Goal: Task Accomplishment & Management: Manage account settings

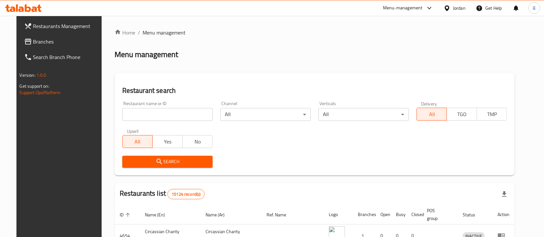
click at [163, 119] on input "search" at bounding box center [167, 114] width 90 height 13
paste input "699961"
type input "699961"
click button "Search" at bounding box center [167, 162] width 90 height 12
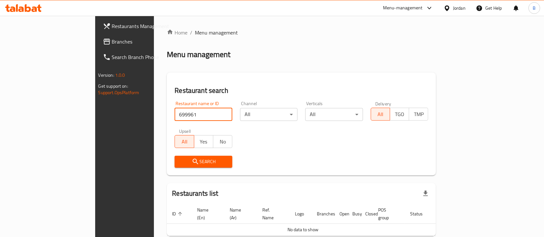
click at [112, 44] on span "Branches" at bounding box center [146, 42] width 69 height 8
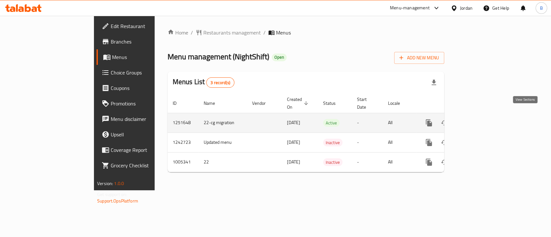
click at [483, 120] on link "enhanced table" at bounding box center [474, 122] width 15 height 15
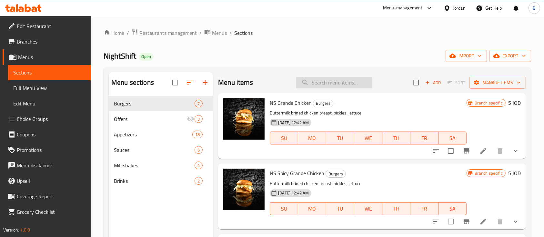
click at [348, 81] on input "search" at bounding box center [334, 82] width 76 height 11
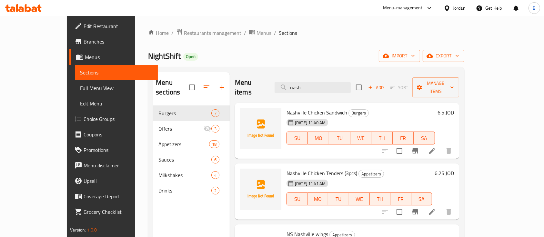
type input "nash"
click at [454, 108] on h6 "6.5 JOD" at bounding box center [445, 112] width 16 height 9
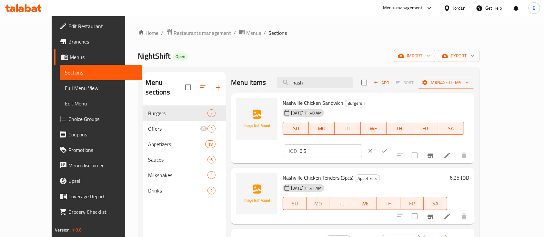
drag, startPoint x: 444, startPoint y: 103, endPoint x: 362, endPoint y: 105, distance: 82.3
click at [375, 105] on div "Nashville Chicken Sandwich Burgers [DATE] 11:40 AM SU MO TU WE TH FR SA JOD 6.5…" at bounding box center [376, 128] width 192 height 65
type input "6"
click at [388, 148] on icon "ok" at bounding box center [384, 151] width 6 height 6
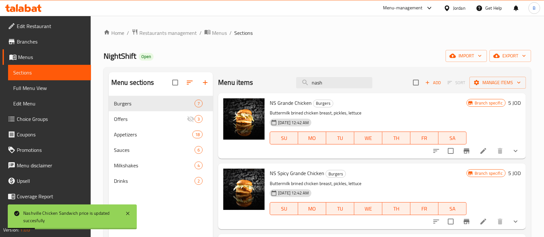
drag, startPoint x: 330, startPoint y: 83, endPoint x: 237, endPoint y: 78, distance: 93.0
click at [242, 79] on div "Menu items [PERSON_NAME] Add Sort Manage items" at bounding box center [372, 82] width 308 height 21
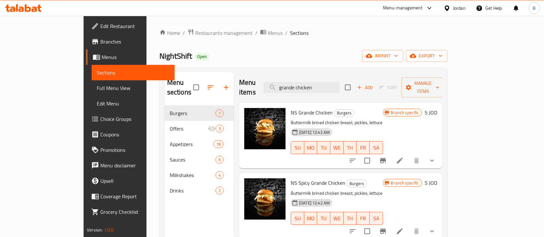
type input "grande chicken"
click at [437, 108] on h6 "5 JOD" at bounding box center [431, 112] width 13 height 9
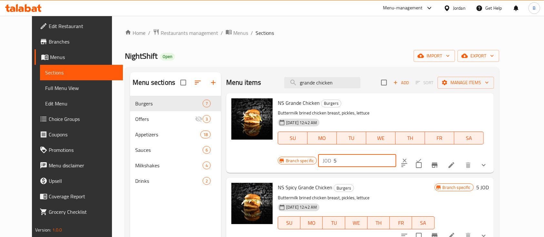
click at [396, 154] on input "5" at bounding box center [365, 160] width 63 height 13
type input "5.5"
click at [426, 154] on button "ok" at bounding box center [419, 161] width 14 height 14
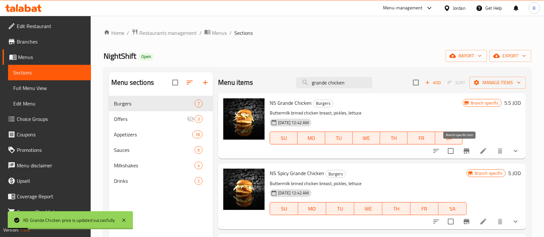
click at [467, 152] on button "Branch-specific-item" at bounding box center [466, 150] width 15 height 15
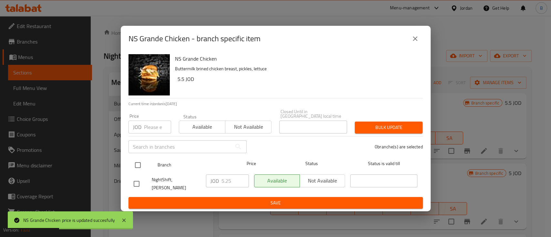
click at [134, 160] on input "checkbox" at bounding box center [138, 165] width 14 height 14
checkbox input "true"
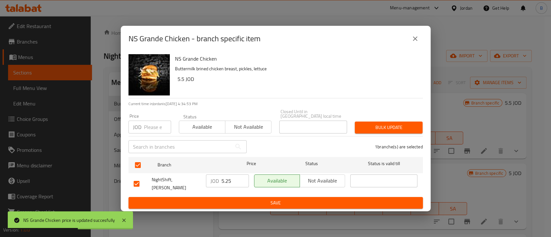
click at [232, 178] on input "5.25" at bounding box center [234, 181] width 27 height 13
type input "5.50"
click at [262, 203] on span "Save" at bounding box center [276, 203] width 284 height 8
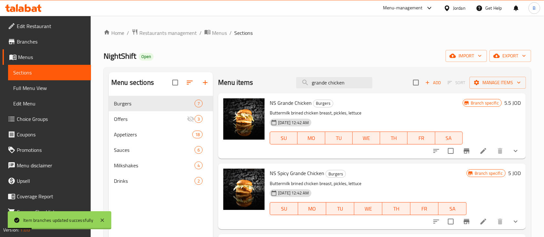
click at [513, 174] on h6 "5 JOD" at bounding box center [514, 173] width 13 height 9
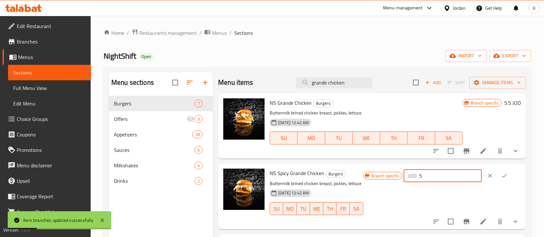
click at [440, 179] on input "5" at bounding box center [450, 175] width 63 height 13
type input "5.5"
click at [502, 177] on icon "ok" at bounding box center [504, 176] width 5 height 4
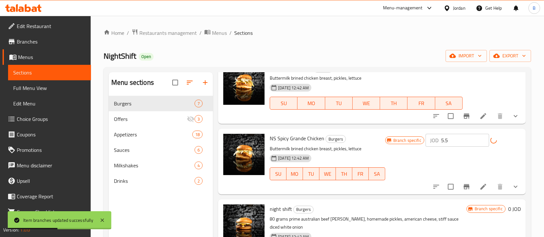
scroll to position [43, 0]
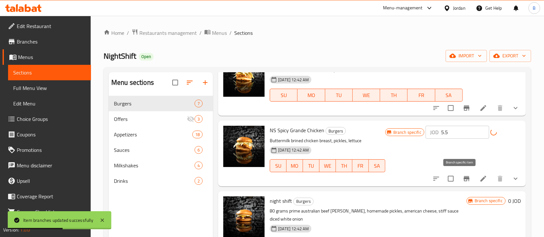
click at [463, 179] on icon "Branch-specific-item" at bounding box center [467, 179] width 8 height 8
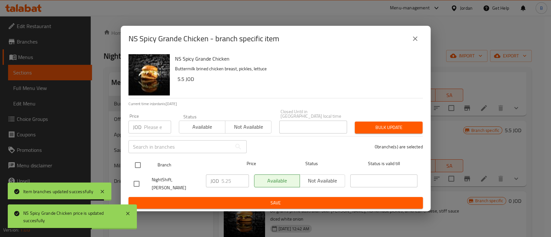
click at [135, 162] on input "checkbox" at bounding box center [138, 165] width 14 height 14
checkbox input "true"
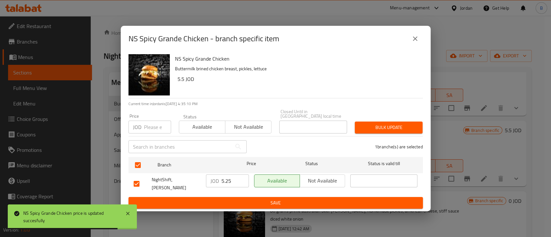
click at [229, 177] on input "5.25" at bounding box center [234, 181] width 27 height 13
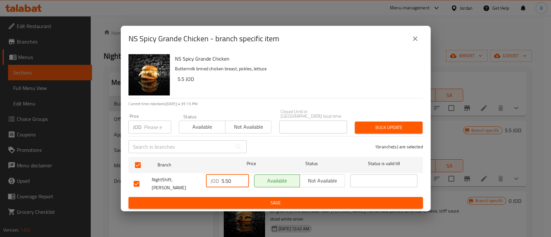
type input "5.50"
click at [247, 204] on span "Save" at bounding box center [276, 203] width 284 height 8
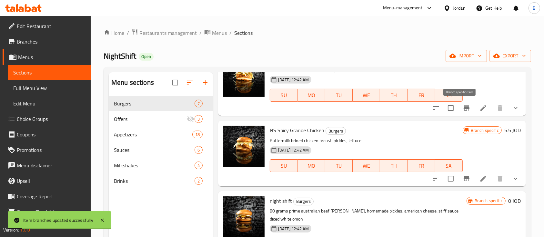
click at [464, 108] on icon "Branch-specific-item" at bounding box center [467, 108] width 8 height 8
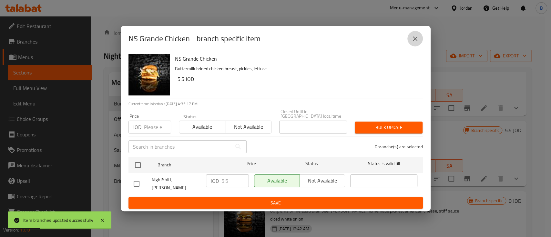
click at [416, 46] on button "close" at bounding box center [414, 38] width 15 height 15
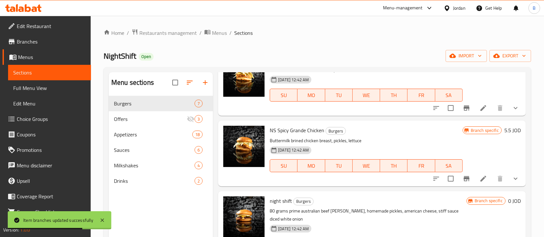
scroll to position [0, 0]
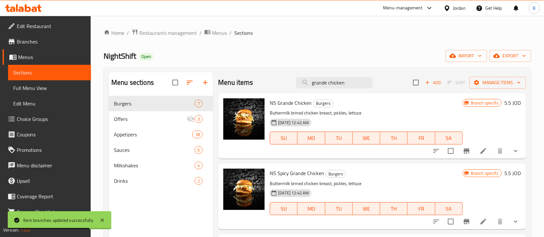
drag, startPoint x: 350, startPoint y: 84, endPoint x: 59, endPoint y: 60, distance: 292.0
click at [98, 63] on div "Home / Restaurants management / Menus / Sections NightShift Open import export …" at bounding box center [317, 172] width 453 height 312
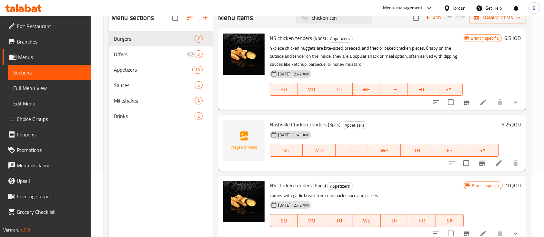
scroll to position [47, 0]
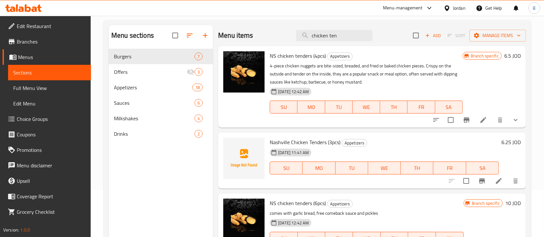
type input "chicken ten"
click at [480, 122] on icon at bounding box center [483, 120] width 8 height 8
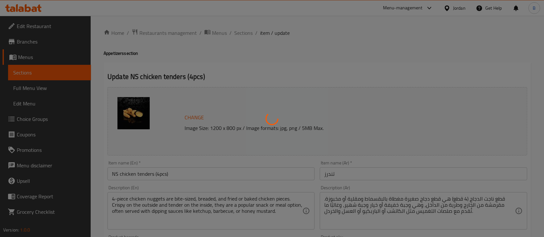
type input "اختيارك لدرجة الحار"
type input "1"
type input "اختيارك للبطاطا"
type input "0"
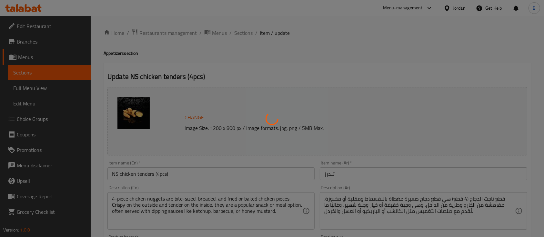
type input "4"
type input "اختار مشروبك"
type input "0"
type input "4"
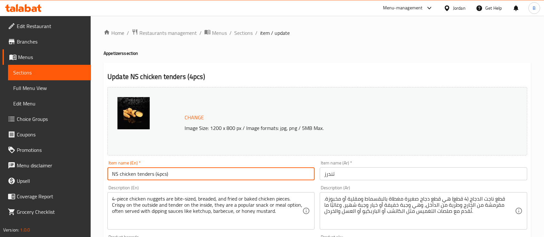
click at [157, 173] on input "NS chicken tenders (4pcs)" at bounding box center [210, 173] width 207 height 13
type input "NS chicken tenders (3pcs)"
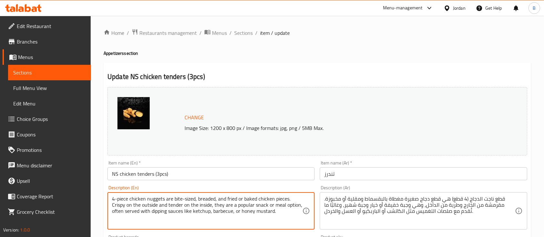
drag, startPoint x: 114, startPoint y: 197, endPoint x: 107, endPoint y: 198, distance: 7.1
type textarea "3-piece chicken nuggets are bite-sized, breaded, and fried or baked chicken pie…"
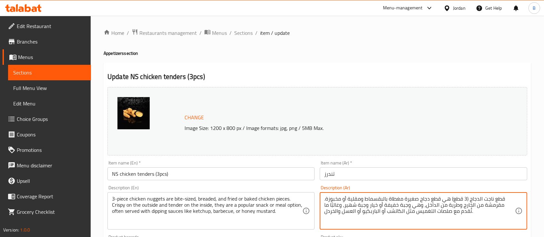
type textarea "قطع ناجت الدجاج (3 قطع) هي قطع دجاج صغيرة مغطاة بالبقسماط ومقلية أو مخبوزة. مقر…"
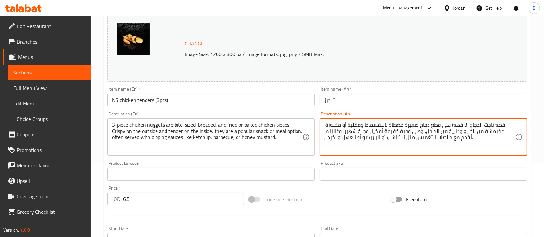
scroll to position [86, 0]
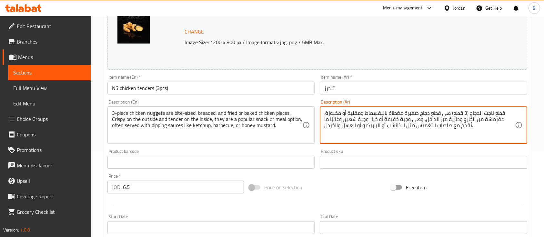
drag, startPoint x: 177, startPoint y: 187, endPoint x: 38, endPoint y: 189, distance: 139.4
click at [48, 187] on div "Edit Restaurant Branches Menus Sections Full Menu View Edit Menu Choice Groups …" at bounding box center [272, 186] width 544 height 513
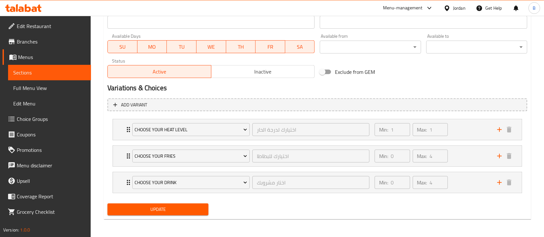
type input "6"
click at [149, 208] on span "Update" at bounding box center [158, 210] width 91 height 8
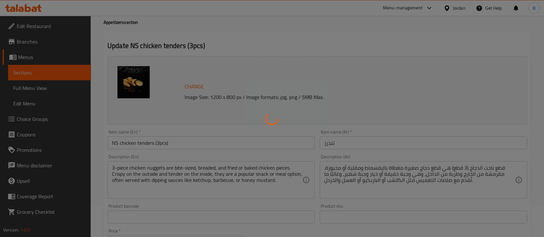
scroll to position [0, 0]
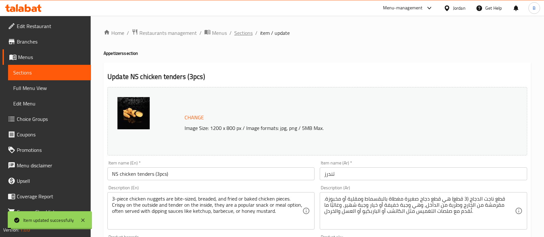
click at [248, 30] on span "Sections" at bounding box center [243, 33] width 18 height 8
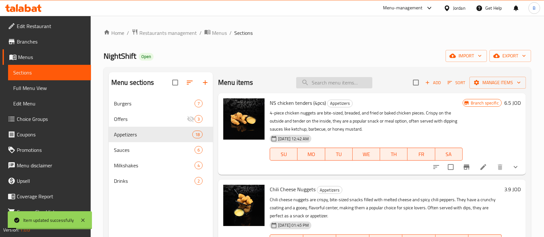
click at [335, 84] on input "search" at bounding box center [334, 82] width 76 height 11
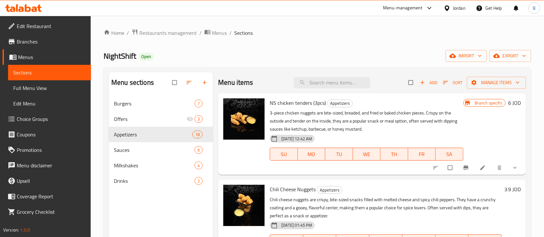
click at [463, 166] on span "Branch-specific-item" at bounding box center [467, 168] width 8 height 6
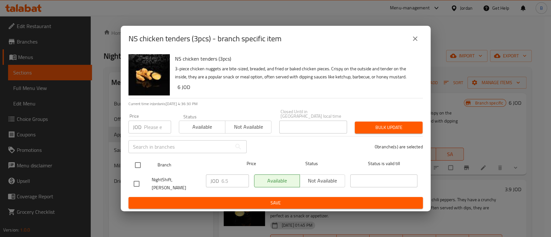
click at [138, 160] on input "checkbox" at bounding box center [138, 165] width 14 height 14
checkbox input "true"
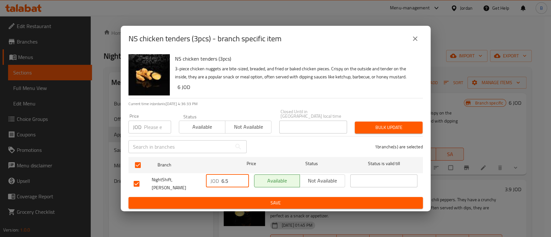
click at [226, 178] on input "6.5" at bounding box center [234, 181] width 27 height 13
type input "6.00"
click at [289, 200] on span "Save" at bounding box center [276, 203] width 284 height 8
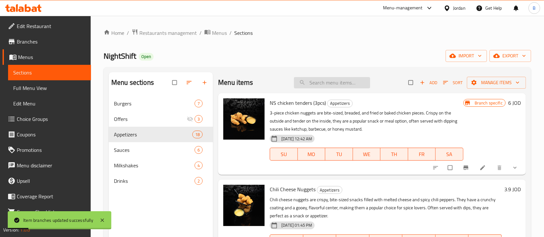
click at [334, 81] on input "search" at bounding box center [332, 82] width 76 height 11
type input "p"
type input "old"
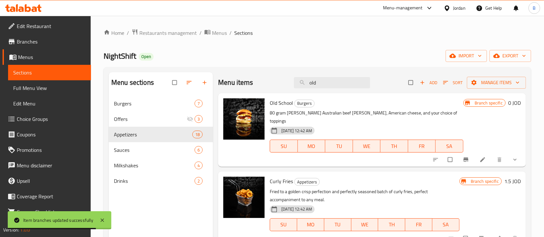
click at [485, 155] on li at bounding box center [483, 160] width 18 height 10
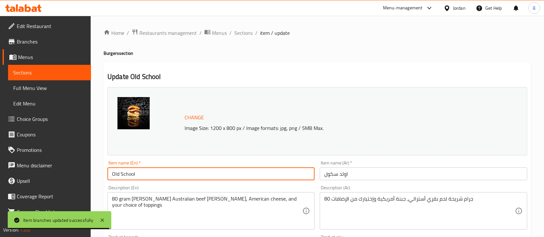
drag, startPoint x: 149, startPoint y: 175, endPoint x: 5, endPoint y: 174, distance: 143.3
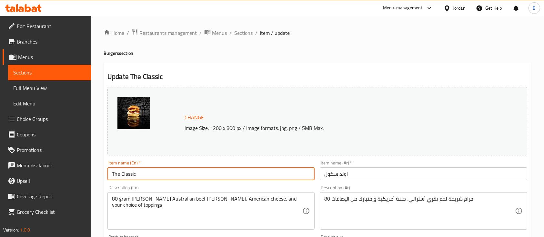
type input "The Classic"
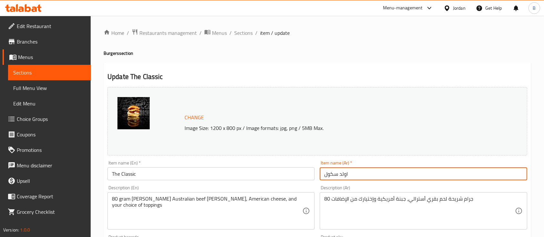
drag, startPoint x: 275, startPoint y: 183, endPoint x: 332, endPoint y: 178, distance: 57.6
click at [277, 183] on div "Change Image Size: 1200 x 800 px / Image formats: jpg, png / 5MB Max. Item name…" at bounding box center [317, 228] width 425 height 287
click at [382, 170] on input "اولد سكول" at bounding box center [423, 173] width 207 height 13
click at [347, 169] on input "اولد سكول" at bounding box center [423, 173] width 207 height 13
drag, startPoint x: 358, startPoint y: 171, endPoint x: 276, endPoint y: 177, distance: 82.1
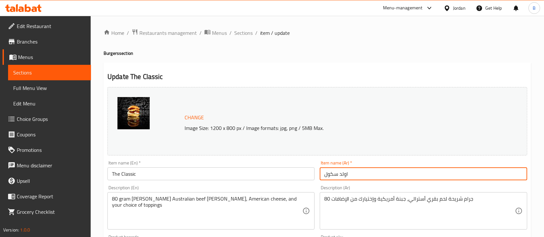
click at [276, 177] on div "Change Image Size: 1200 x 800 px / Image formats: jpg, png / 5MB Max. Item name…" at bounding box center [317, 228] width 425 height 287
type input "د"
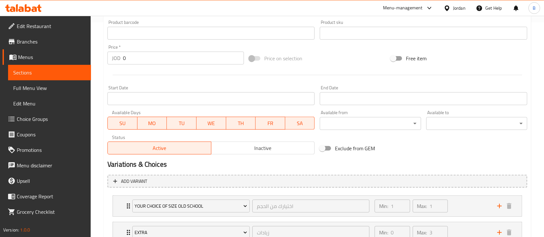
scroll to position [317, 0]
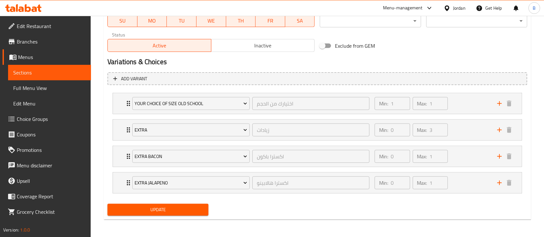
type input "ذا كلاسيك"
click at [167, 213] on span "Update" at bounding box center [158, 210] width 91 height 8
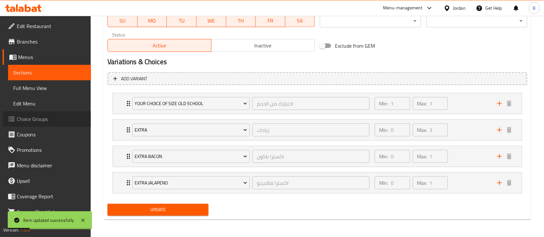
click at [53, 122] on span "Choice Groups" at bounding box center [51, 119] width 69 height 8
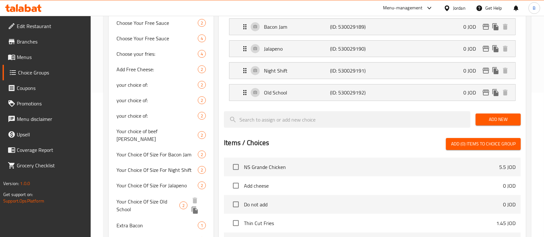
scroll to position [168, 0]
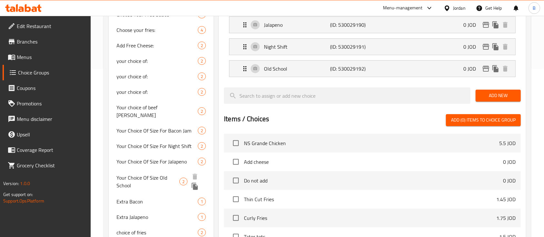
click at [197, 183] on icon "duplicate" at bounding box center [195, 187] width 8 height 8
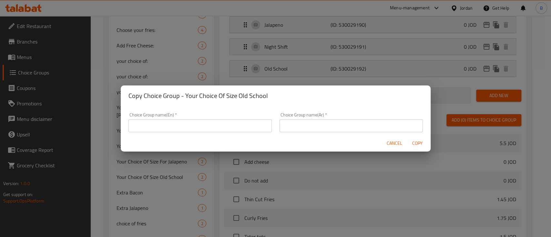
click at [392, 145] on span "Cancel" at bounding box center [394, 143] width 15 height 8
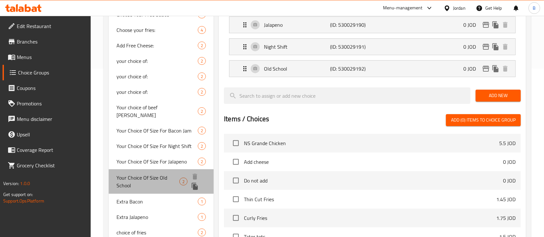
click at [157, 174] on span "Your Choice Of Size Old School" at bounding box center [147, 181] width 63 height 15
type input "Your Choice Of Size Old School"
type input "اختيارك من الحجم"
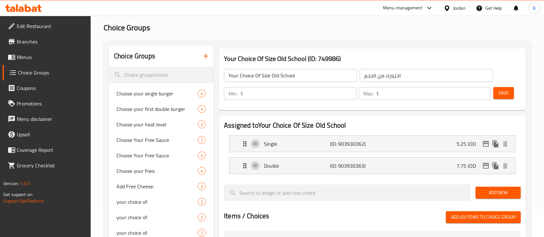
scroll to position [0, 0]
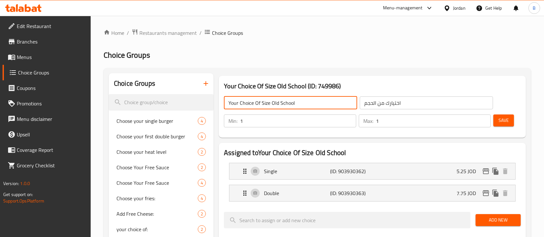
drag, startPoint x: 313, startPoint y: 104, endPoint x: 272, endPoint y: 103, distance: 41.3
click at [272, 103] on input "Your Choice Of Size Old School" at bounding box center [290, 102] width 133 height 13
type input "Your Choice Of Size The Classic"
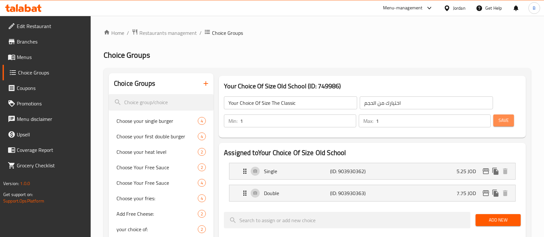
click at [502, 120] on span "Save" at bounding box center [503, 120] width 10 height 8
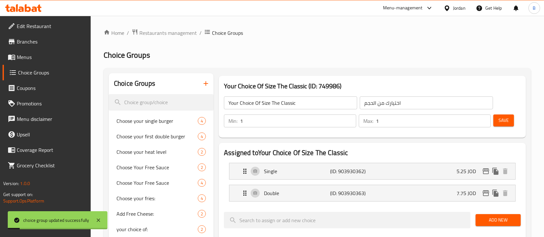
click at [51, 55] on span "Menus" at bounding box center [51, 57] width 69 height 8
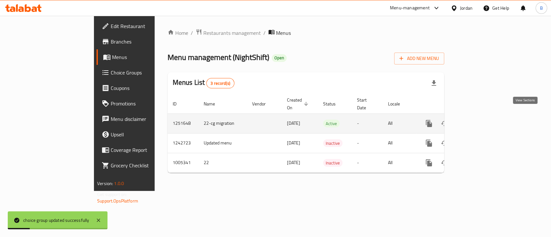
click at [483, 120] on link "enhanced table" at bounding box center [474, 123] width 15 height 15
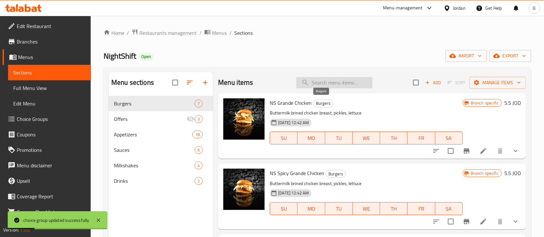
click at [325, 84] on input "search" at bounding box center [334, 82] width 76 height 11
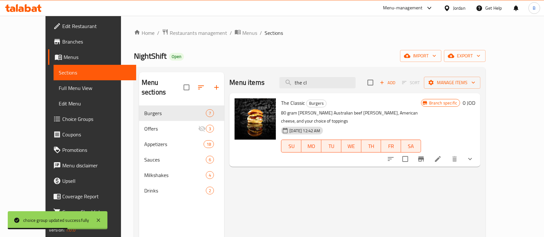
type input "the cl"
click at [447, 153] on li at bounding box center [438, 159] width 18 height 12
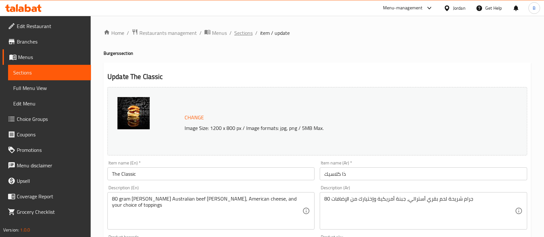
click at [243, 33] on span "Sections" at bounding box center [243, 33] width 18 height 8
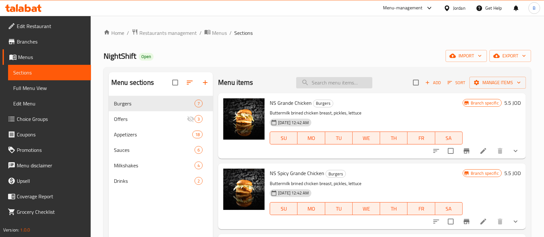
click at [324, 84] on input "search" at bounding box center [334, 82] width 76 height 11
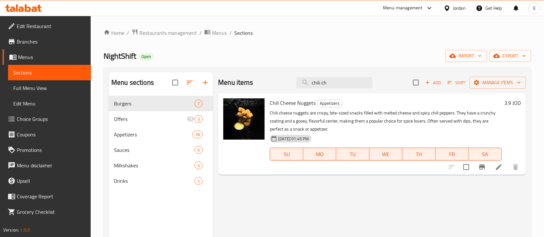
type input "chili ch"
click at [508, 104] on h6 "3.9 JOD" at bounding box center [512, 102] width 16 height 9
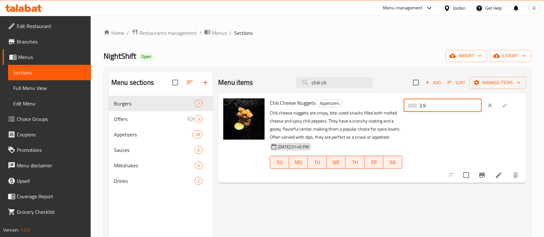
drag, startPoint x: 454, startPoint y: 105, endPoint x: 281, endPoint y: 100, distance: 172.7
click at [307, 101] on div "Chili Cheese Nuggets Appetizers Chili cheese nuggets are crispy, bite-sized sna…" at bounding box center [395, 138] width 256 height 85
type input "4.25"
click at [505, 107] on button "ok" at bounding box center [504, 105] width 14 height 14
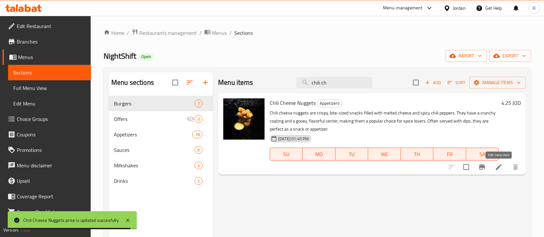
click at [495, 166] on icon at bounding box center [499, 167] width 8 height 8
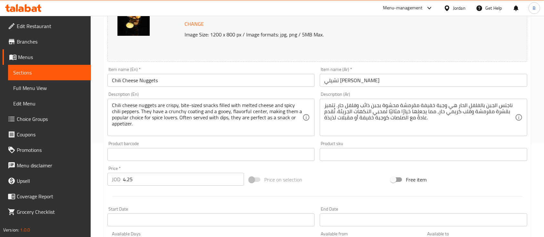
scroll to position [86, 0]
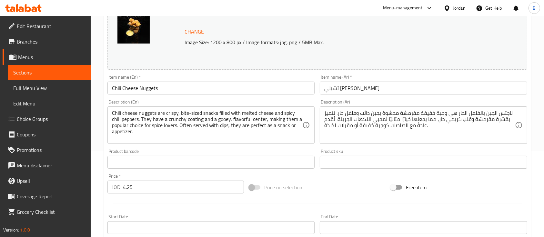
click at [207, 87] on input "Chili Cheese Nuggets" at bounding box center [210, 88] width 207 height 13
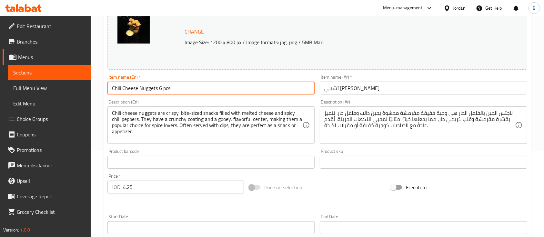
type input "Chili Cheese Nuggets 6 pcs"
click at [382, 91] on input "تشيلي تشيز ناجيتس" at bounding box center [423, 88] width 207 height 13
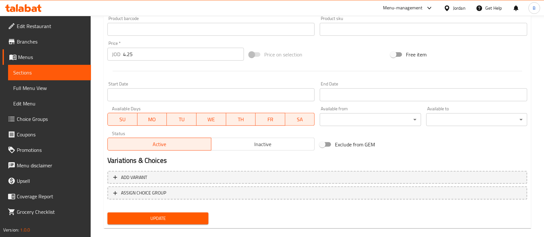
scroll to position [228, 0]
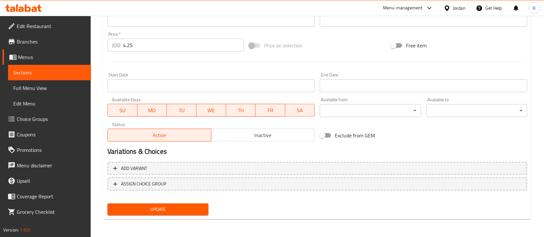
type input "تشيلي تشيز ناجيتس 6 قطع"
click at [176, 209] on span "Update" at bounding box center [158, 210] width 91 height 8
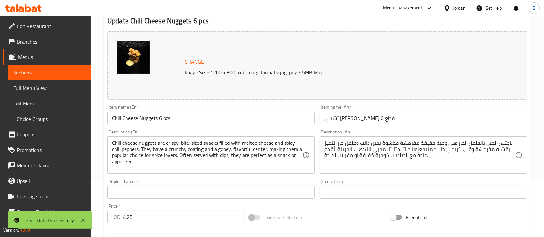
scroll to position [0, 0]
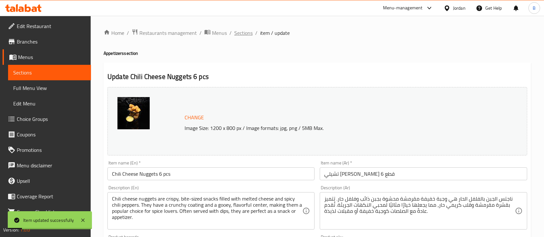
click at [244, 33] on span "Sections" at bounding box center [243, 33] width 18 height 8
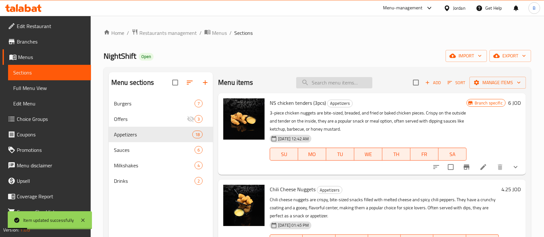
click at [330, 85] on input "search" at bounding box center [334, 82] width 76 height 11
type input "ف"
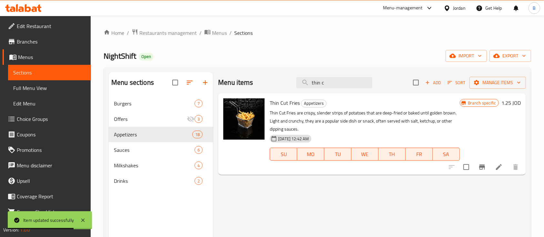
type input "thin c"
click at [516, 101] on h6 "1.25 JOD" at bounding box center [510, 102] width 19 height 9
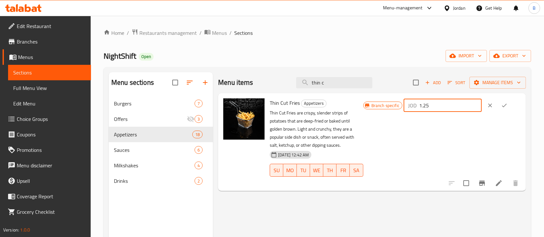
click at [452, 102] on input "1.25" at bounding box center [450, 105] width 63 height 13
type input "1.75"
click at [507, 106] on icon "ok" at bounding box center [504, 106] width 5 height 4
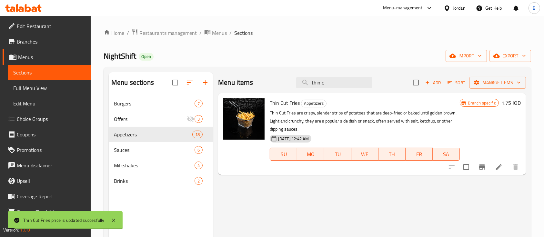
click at [482, 166] on icon "Branch-specific-item" at bounding box center [482, 167] width 6 height 5
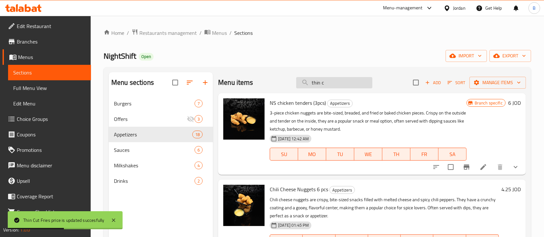
click at [334, 85] on input "thin c" at bounding box center [334, 82] width 76 height 11
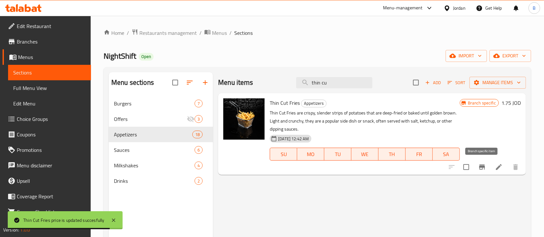
type input "thin cu"
click at [480, 167] on icon "Branch-specific-item" at bounding box center [482, 167] width 6 height 5
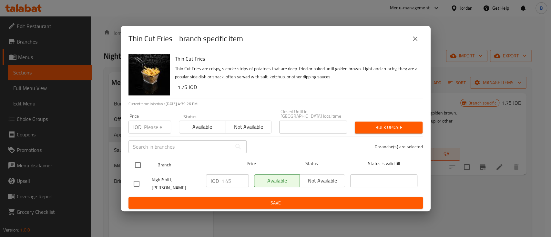
click at [140, 163] on input "checkbox" at bounding box center [138, 165] width 14 height 14
checkbox input "true"
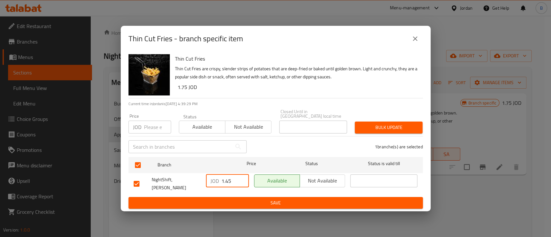
drag, startPoint x: 234, startPoint y: 182, endPoint x: 226, endPoint y: 182, distance: 7.4
click at [226, 182] on input "1.45" at bounding box center [234, 181] width 27 height 13
type input "1.75"
click at [268, 203] on span "Save" at bounding box center [276, 203] width 284 height 8
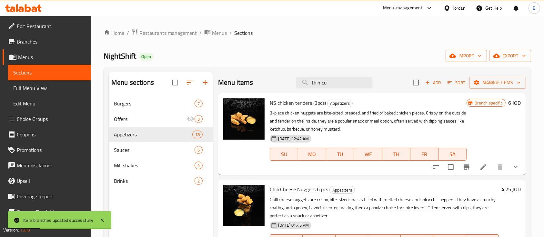
drag, startPoint x: 347, startPoint y: 77, endPoint x: 240, endPoint y: 84, distance: 107.0
click at [250, 84] on div "Menu items thin cu Add Sort Manage items" at bounding box center [372, 82] width 308 height 21
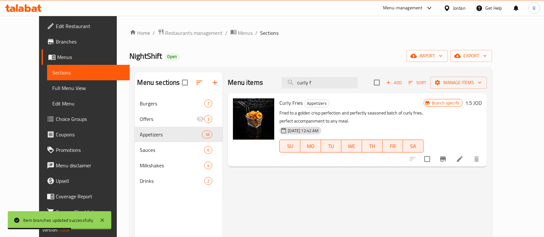
type input "curly f"
click at [482, 99] on h6 "1.5 JOD" at bounding box center [473, 102] width 16 height 9
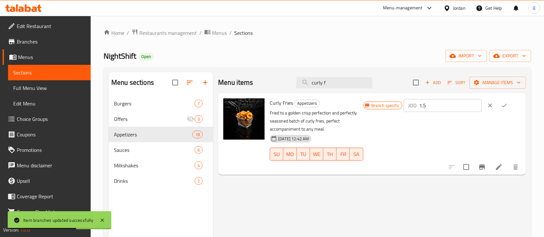
drag, startPoint x: 458, startPoint y: 105, endPoint x: 350, endPoint y: 102, distance: 107.5
click at [372, 102] on div "Curly Fries Appetizers Fried to a golden crisp perfection and perfectly seasone…" at bounding box center [395, 134] width 256 height 76
type input "2"
click at [511, 105] on button "ok" at bounding box center [504, 105] width 14 height 14
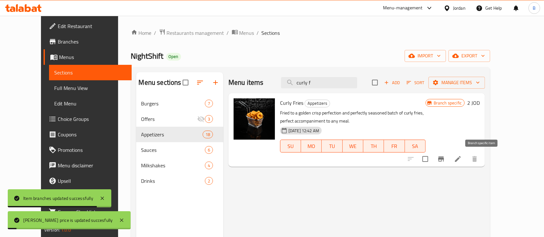
click at [444, 161] on icon "Branch-specific-item" at bounding box center [441, 158] width 6 height 5
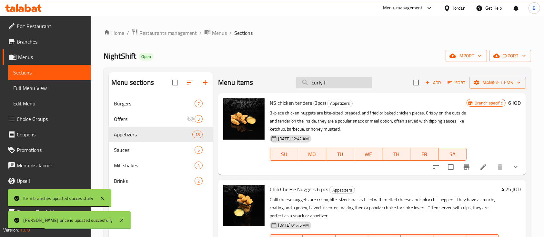
click at [341, 85] on input "curly f" at bounding box center [334, 82] width 76 height 11
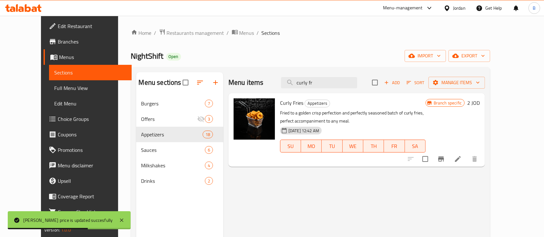
type input "curly fr"
click at [449, 158] on button "Branch-specific-item" at bounding box center [440, 158] width 15 height 15
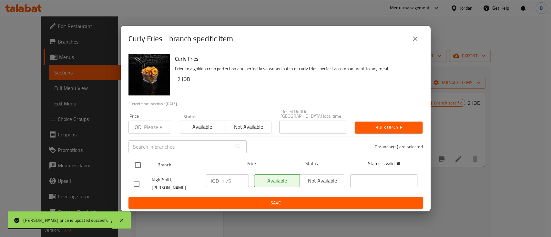
click at [136, 162] on input "checkbox" at bounding box center [138, 165] width 14 height 14
checkbox input "true"
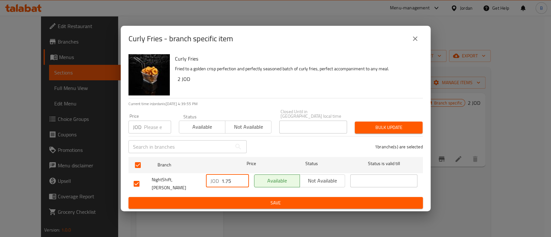
drag, startPoint x: 232, startPoint y: 182, endPoint x: 192, endPoint y: 185, distance: 39.8
click at [192, 185] on div "NightShift, Abdoun Al Shamali JOD 1.75 ​ Available Not available ​" at bounding box center [275, 184] width 289 height 24
type input "2"
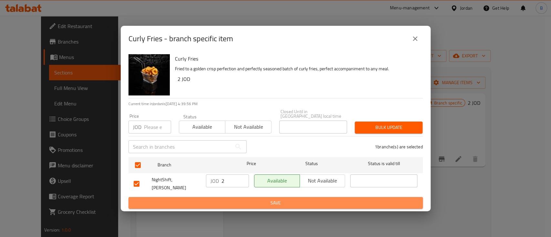
click at [240, 202] on span "Save" at bounding box center [276, 203] width 284 height 8
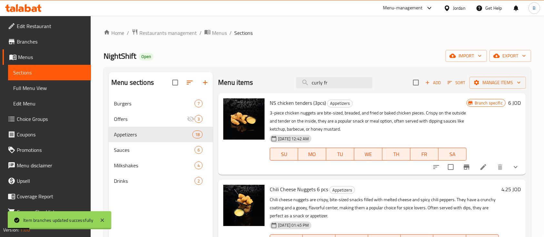
drag, startPoint x: 330, startPoint y: 81, endPoint x: 200, endPoint y: 68, distance: 130.3
click at [222, 73] on div "Menu items curly fr Add Sort Manage items" at bounding box center [372, 82] width 308 height 21
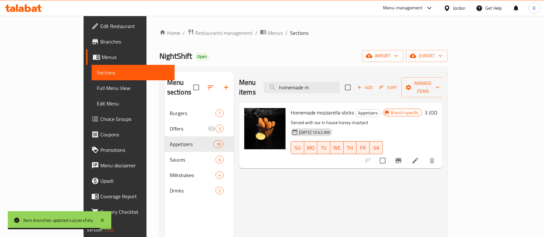
type input "homemade m"
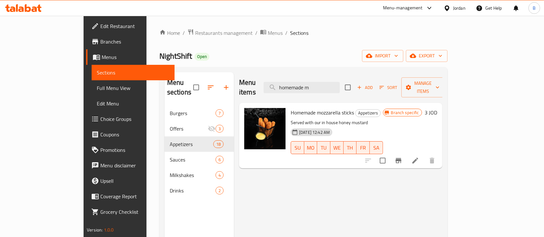
click at [437, 108] on h6 "3 JOD" at bounding box center [431, 112] width 13 height 9
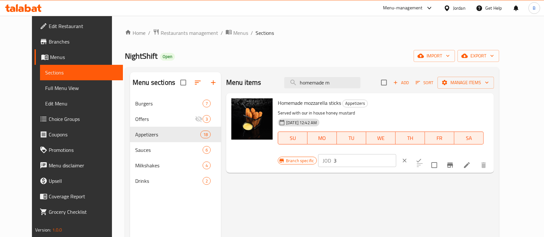
drag, startPoint x: 461, startPoint y: 103, endPoint x: 353, endPoint y: 104, distance: 108.1
click at [356, 104] on div "Homemade mozzarella sticks Appetizers Served with our in house honey mustard 31…" at bounding box center [383, 133] width 216 height 75
type input "4"
click at [422, 157] on icon "ok" at bounding box center [419, 160] width 6 height 6
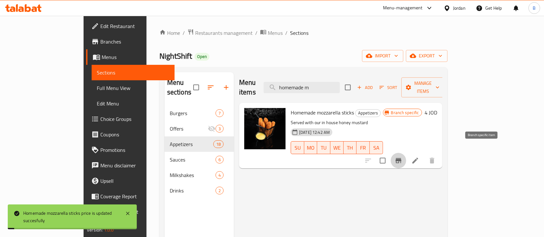
click at [401, 158] on icon "Branch-specific-item" at bounding box center [399, 160] width 6 height 5
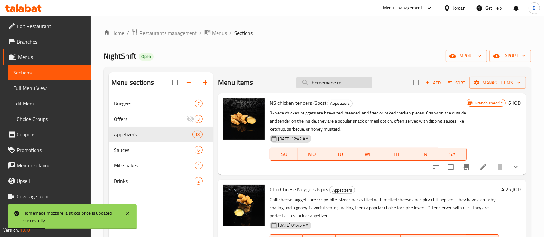
click at [348, 82] on input "homemade m" at bounding box center [334, 82] width 76 height 11
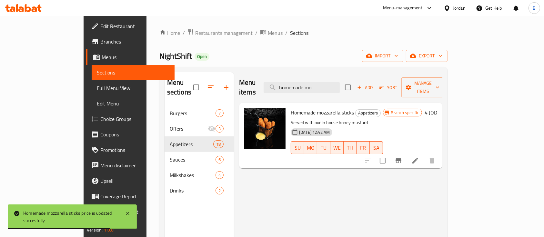
type input "homemade mo"
click at [402, 157] on icon "Branch-specific-item" at bounding box center [399, 161] width 8 height 8
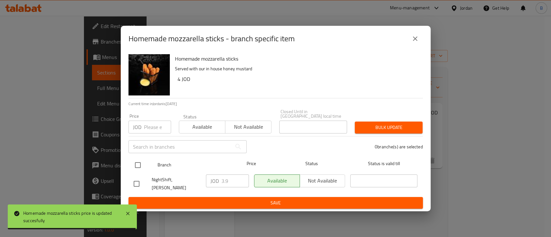
click at [139, 165] on input "checkbox" at bounding box center [138, 165] width 14 height 14
checkbox input "true"
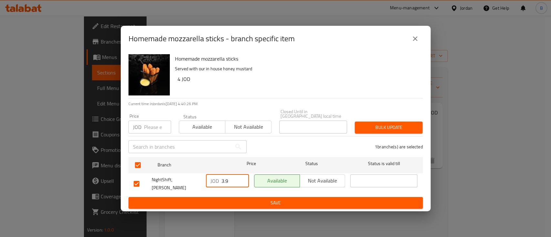
drag, startPoint x: 228, startPoint y: 183, endPoint x: 209, endPoint y: 184, distance: 19.1
click at [210, 183] on div "JOD 3.9 ​" at bounding box center [227, 181] width 43 height 13
type input "4"
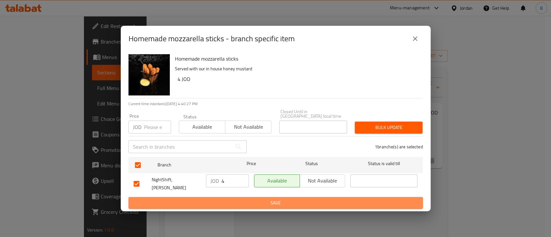
click at [273, 201] on span "Save" at bounding box center [276, 203] width 284 height 8
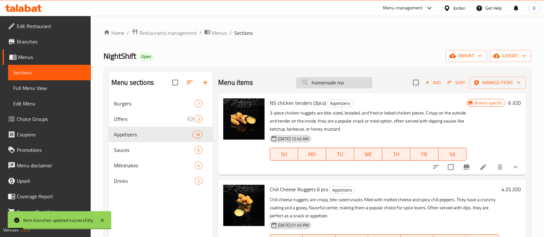
click at [350, 81] on input "homemade mo" at bounding box center [334, 82] width 76 height 11
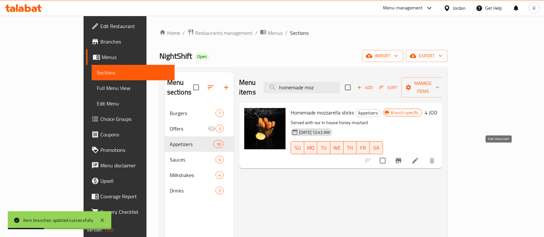
type input "homemade moz"
click at [419, 157] on icon at bounding box center [415, 161] width 8 height 8
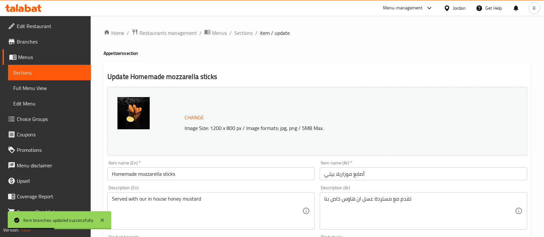
click at [197, 171] on input "Homemade mozzarella sticks" at bounding box center [210, 173] width 207 height 13
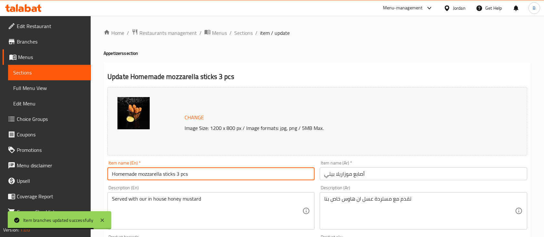
type input "Homemade mozzarella sticks 3 pcs"
click at [393, 174] on input "أصابع موزاريلا بيتي" at bounding box center [423, 173] width 207 height 13
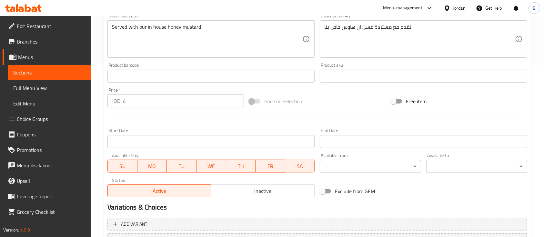
scroll to position [228, 0]
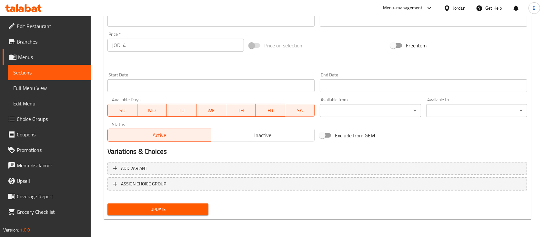
type input "أصابع موزاريلا بيتي 4 قطع"
click at [197, 207] on span "Update" at bounding box center [158, 210] width 91 height 8
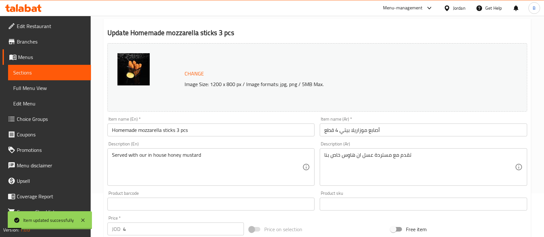
scroll to position [13, 0]
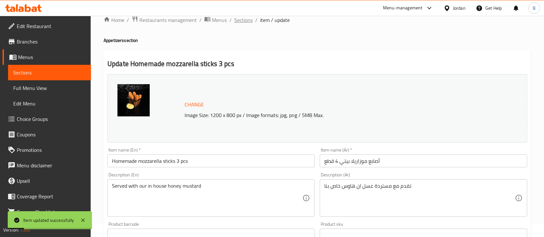
click at [242, 23] on span "Sections" at bounding box center [243, 20] width 18 height 8
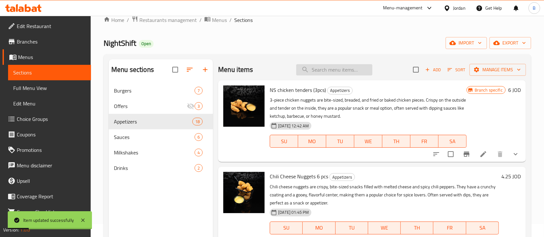
click at [319, 73] on input "search" at bounding box center [334, 69] width 76 height 11
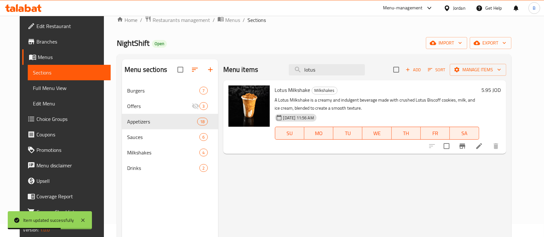
type input "lotus"
click at [501, 90] on h6 "5.95 JOD" at bounding box center [491, 89] width 19 height 9
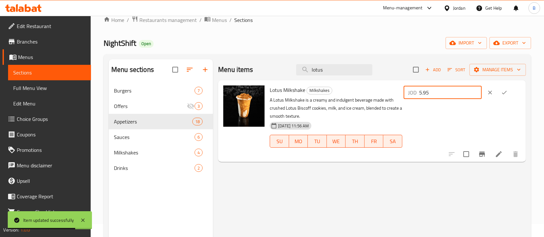
drag, startPoint x: 461, startPoint y: 91, endPoint x: 323, endPoint y: 90, distance: 138.1
click at [350, 90] on div "Lotus Milkshake Milkshakes A Lotus Milkshake is a creamy and indulgent beverage…" at bounding box center [395, 121] width 256 height 76
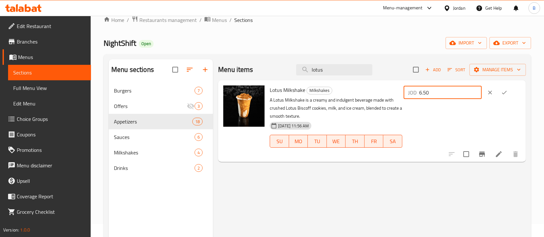
type input "6.50"
click at [509, 88] on button "ok" at bounding box center [504, 92] width 14 height 14
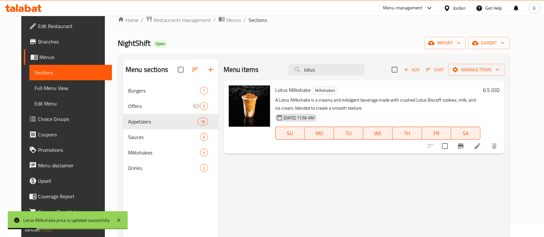
drag, startPoint x: 337, startPoint y: 71, endPoint x: 168, endPoint y: 82, distance: 170.0
click at [210, 75] on div "Menu sections Burgers 7 Offers 3 Appetizers 18 Sauces 6 Milkshakes 4 Drinks 2 M…" at bounding box center [314, 177] width 382 height 237
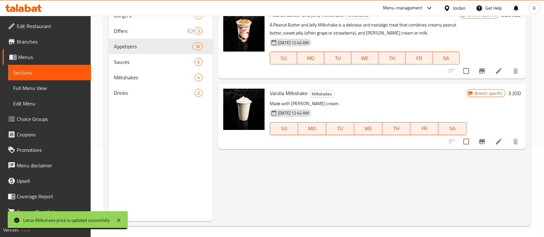
scroll to position [90, 0]
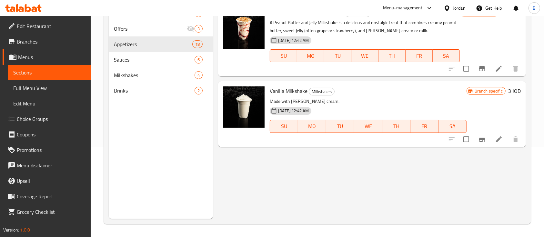
type input "vanil"
click at [512, 87] on h6 "3 JOD" at bounding box center [514, 90] width 13 height 9
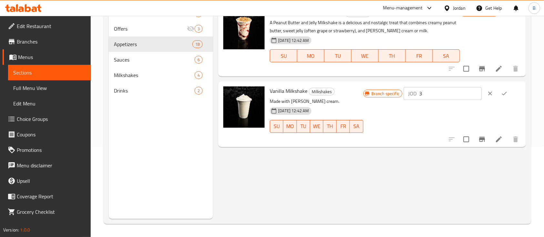
drag, startPoint x: 512, startPoint y: 87, endPoint x: 366, endPoint y: 96, distance: 145.8
click at [373, 95] on div "Vanilla Milkshake Milkshakes Made with vanilla ice cream. 31-08-2024 12:42 AM S…" at bounding box center [395, 114] width 256 height 60
type input "5.75"
click at [507, 91] on icon "ok" at bounding box center [504, 93] width 6 height 6
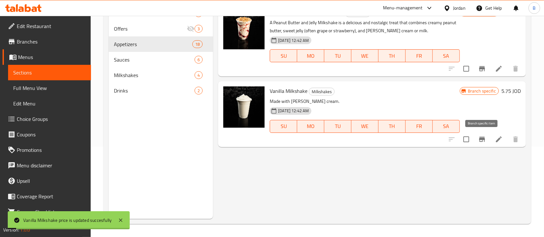
click at [481, 140] on icon "Branch-specific-item" at bounding box center [482, 140] width 8 height 8
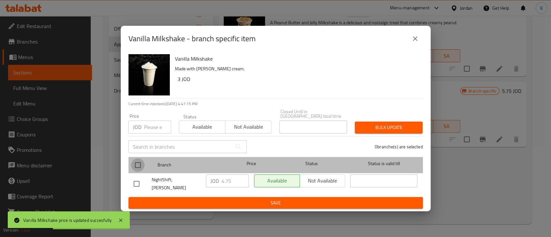
click at [136, 158] on input "checkbox" at bounding box center [138, 165] width 14 height 14
checkbox input "true"
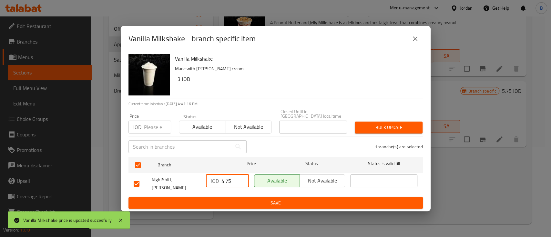
click at [222, 177] on input "4.75" at bounding box center [234, 181] width 27 height 13
type input "5.75"
click at [274, 203] on span "Save" at bounding box center [276, 203] width 284 height 8
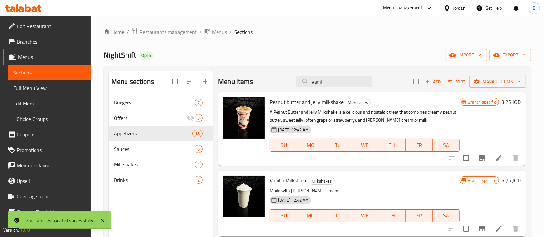
scroll to position [0, 0]
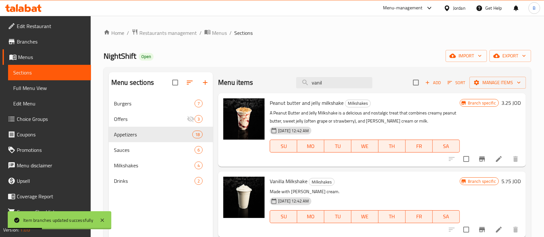
click at [508, 102] on h6 "3.25 JOD" at bounding box center [510, 102] width 19 height 9
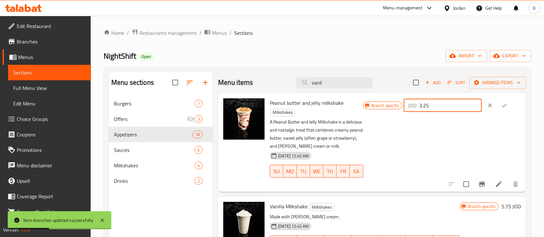
drag, startPoint x: 447, startPoint y: 105, endPoint x: 328, endPoint y: 105, distance: 119.7
click at [361, 105] on div "Peanut butter and jelly milkshake Milkshakes A Peanut Butter and Jelly Milkshak…" at bounding box center [395, 143] width 256 height 94
type input "6.50"
click at [507, 108] on icon "ok" at bounding box center [504, 105] width 6 height 6
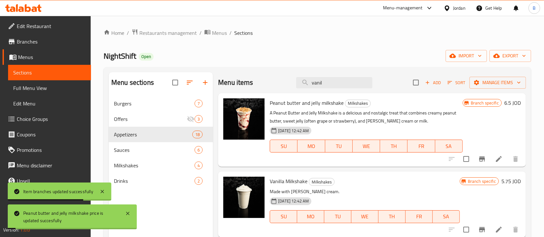
click at [481, 159] on icon "Branch-specific-item" at bounding box center [482, 158] width 6 height 5
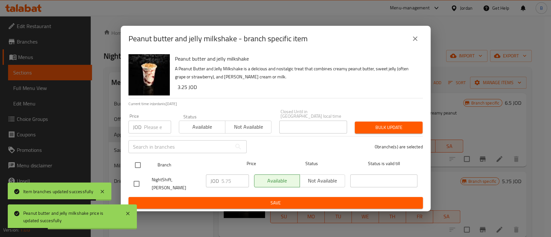
click at [135, 164] on input "checkbox" at bounding box center [138, 165] width 14 height 14
checkbox input "true"
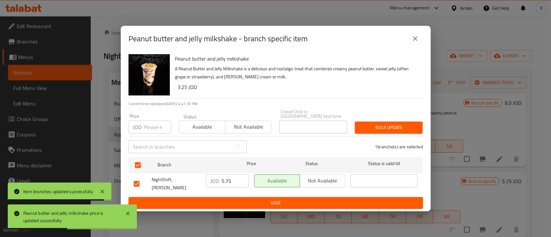
drag, startPoint x: 234, startPoint y: 181, endPoint x: 145, endPoint y: 175, distance: 89.9
click at [171, 179] on div "NightShift, Abdoun Al Shamali JOD 5.75 ​ Available Not available ​" at bounding box center [275, 184] width 289 height 24
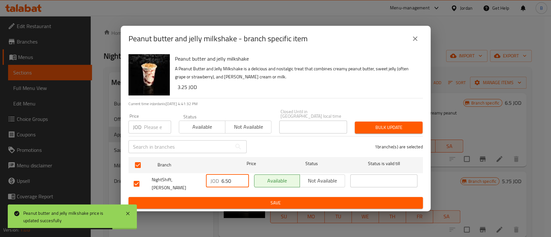
type input "6.50"
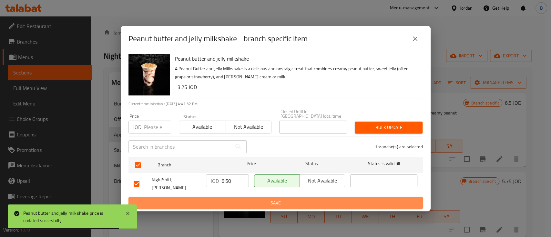
click at [199, 200] on span "Save" at bounding box center [276, 203] width 284 height 8
